Goal: Find specific page/section: Find specific page/section

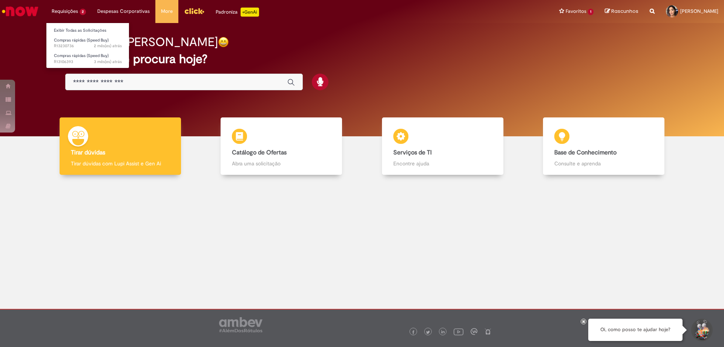
click at [71, 13] on li "Requisições 2 Exibir Todas as Solicitações Compras rápidas (Speed Buy) 2 mês(es…" at bounding box center [69, 11] width 46 height 23
click at [70, 30] on link "Exibir Todas as Solicitações" at bounding box center [87, 30] width 83 height 8
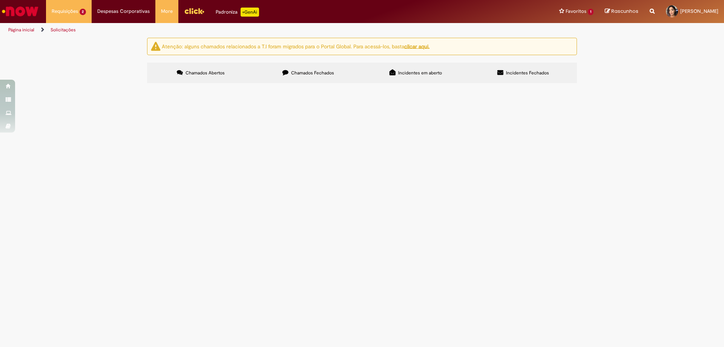
click at [195, 6] on img "Menu Cabeçalho" at bounding box center [194, 10] width 20 height 11
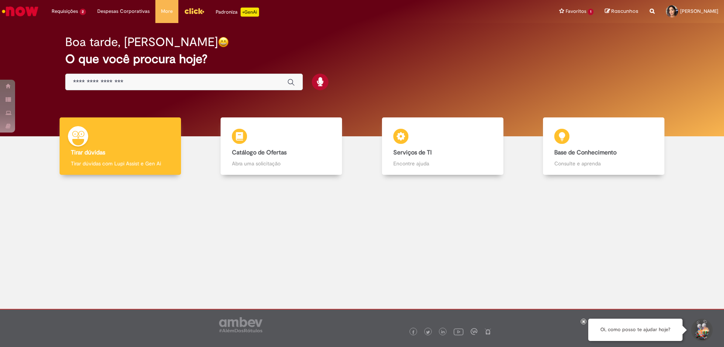
click at [141, 83] on input "Basta digitar aqui" at bounding box center [176, 82] width 207 height 9
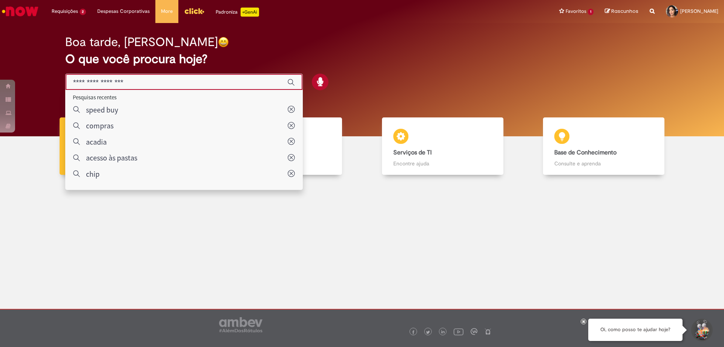
click at [195, 14] on img "Menu Cabeçalho" at bounding box center [194, 10] width 20 height 11
